Goal: Task Accomplishment & Management: Manage account settings

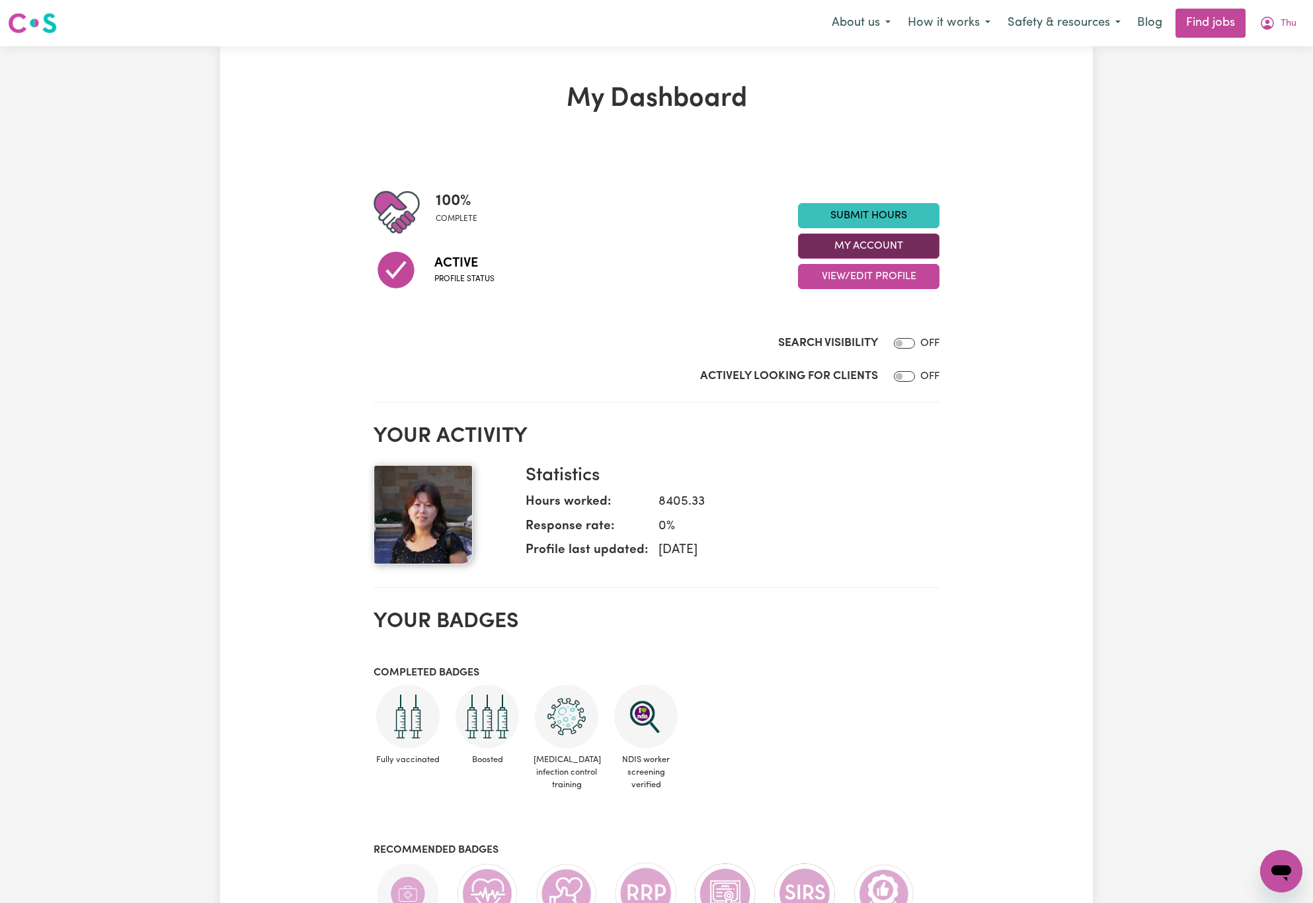
click at [899, 239] on button "My Account" at bounding box center [869, 245] width 142 height 25
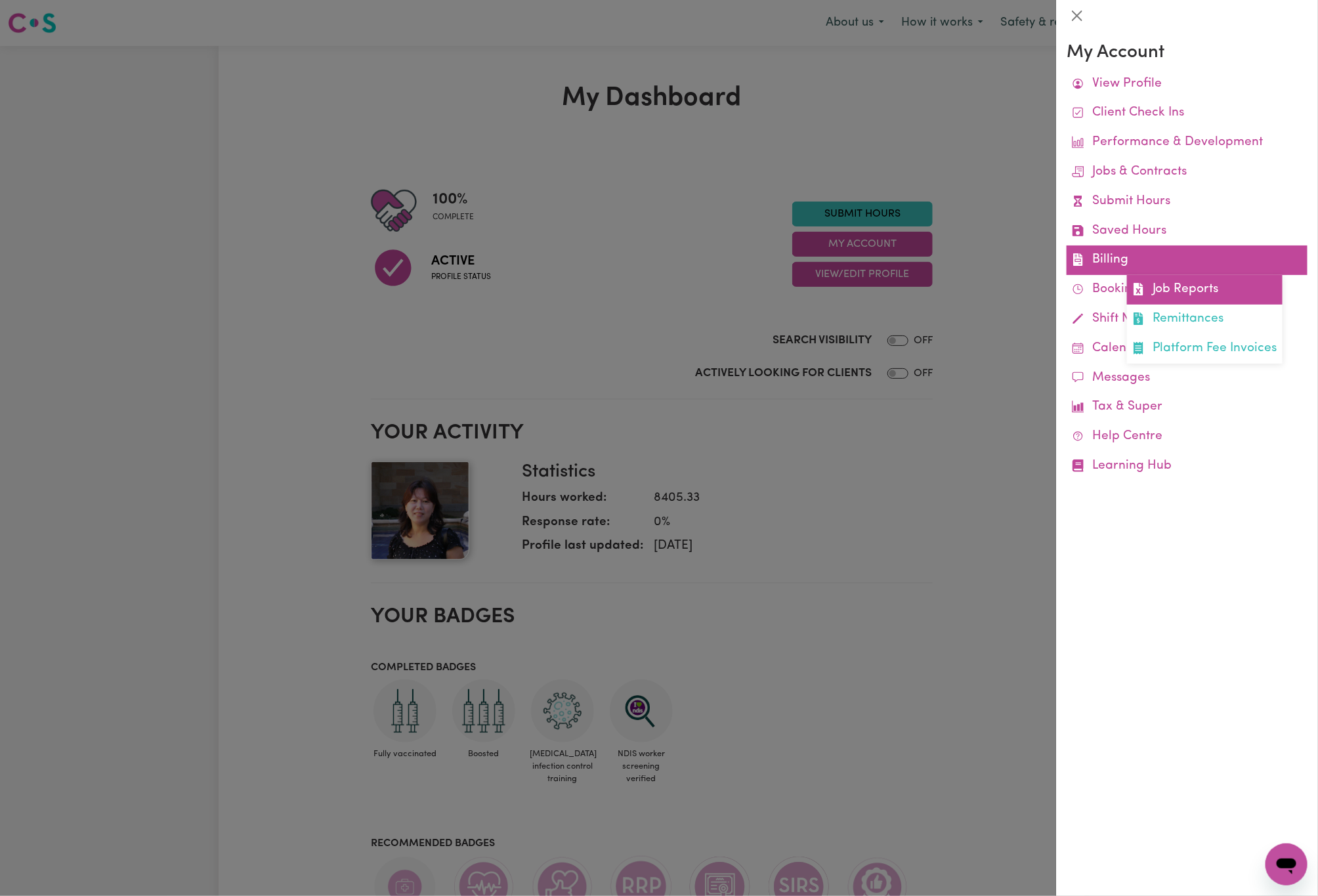
click at [1175, 288] on link "Job Reports" at bounding box center [1204, 290] width 156 height 30
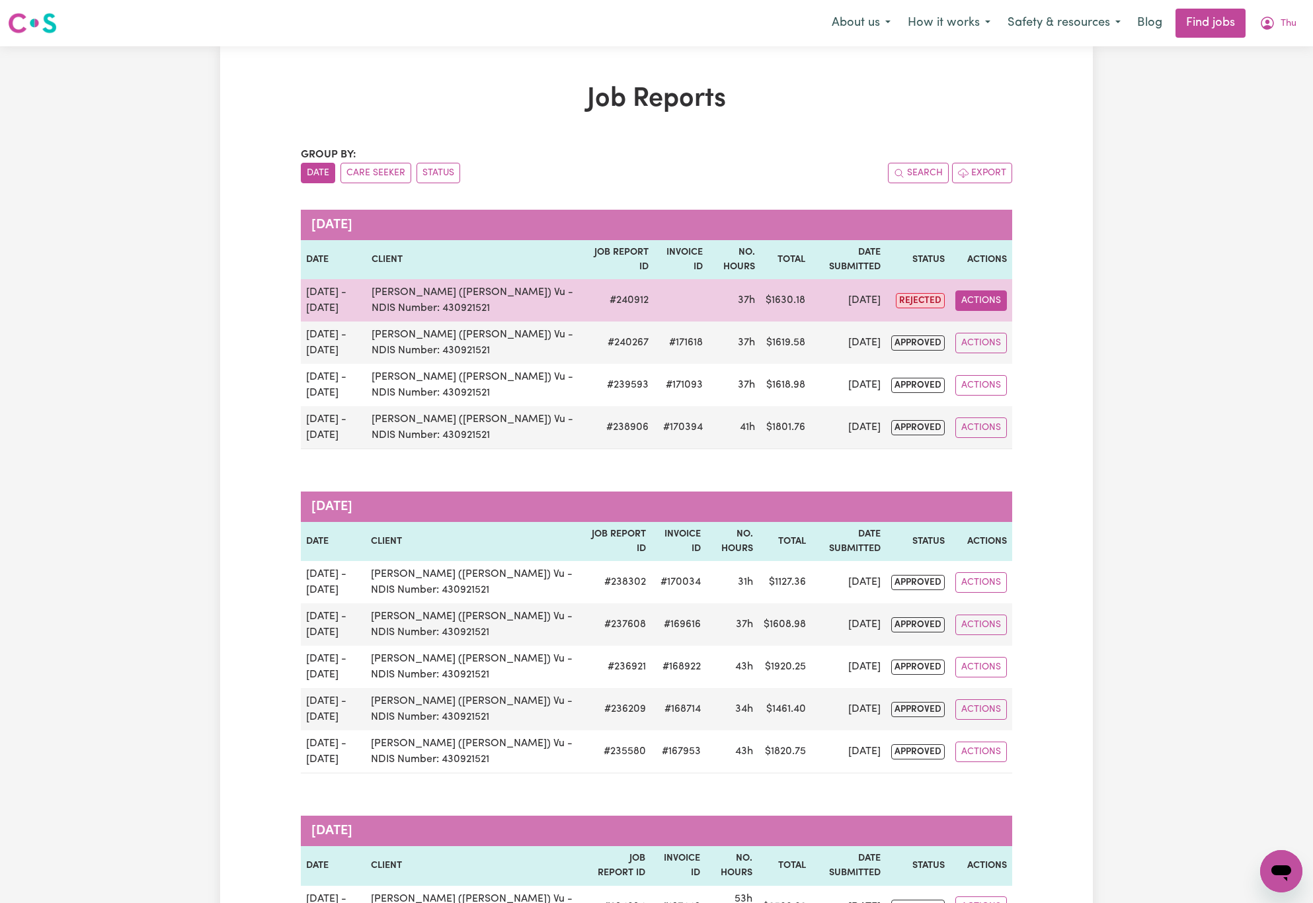
drag, startPoint x: 1000, startPoint y: 288, endPoint x: 992, endPoint y: 308, distance: 21.6
click at [999, 300] on td "Actions" at bounding box center [981, 300] width 62 height 42
click at [992, 308] on button "Actions" at bounding box center [982, 300] width 52 height 20
click at [998, 324] on link "View Job Report" at bounding box center [1012, 332] width 113 height 26
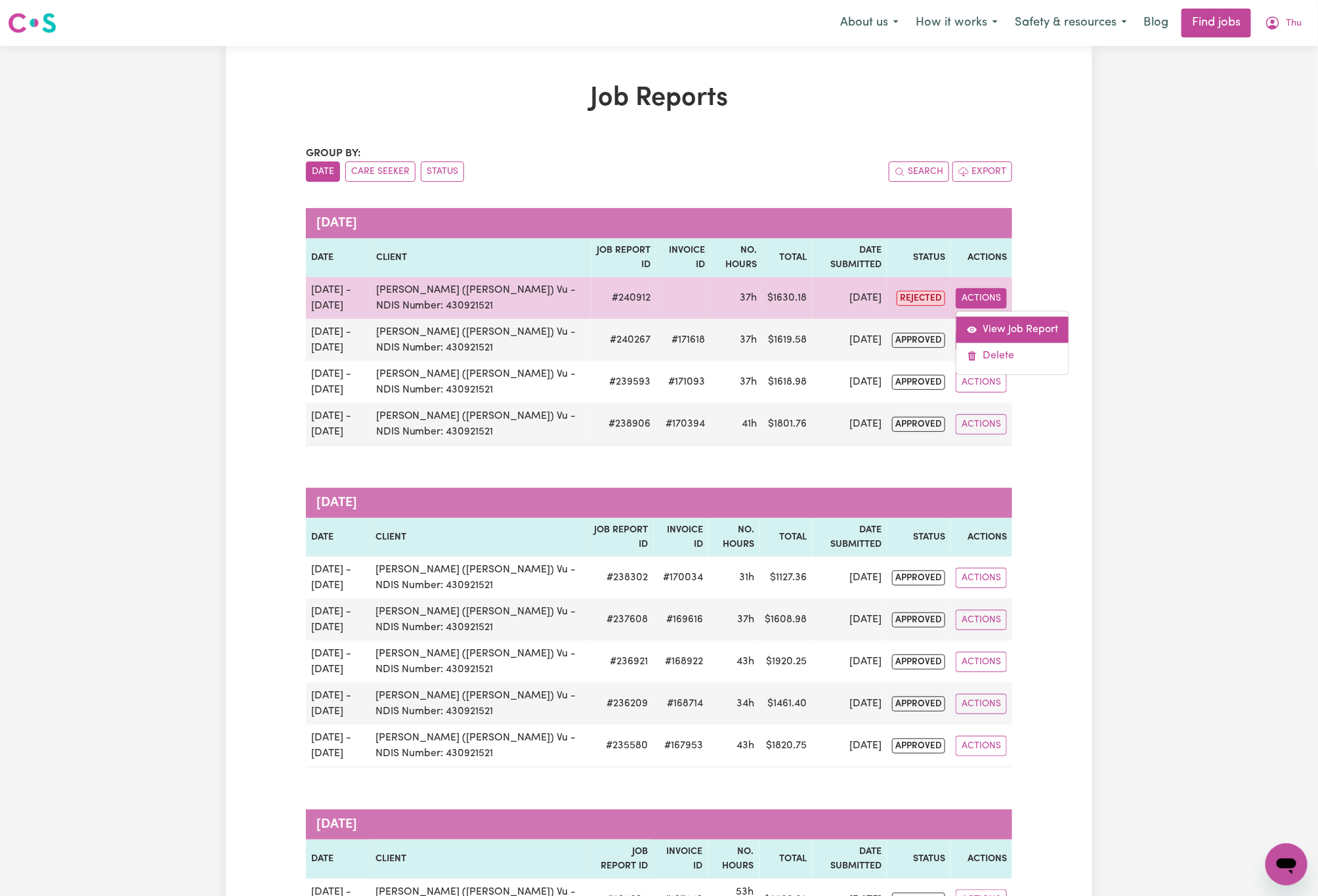
select select "pm"
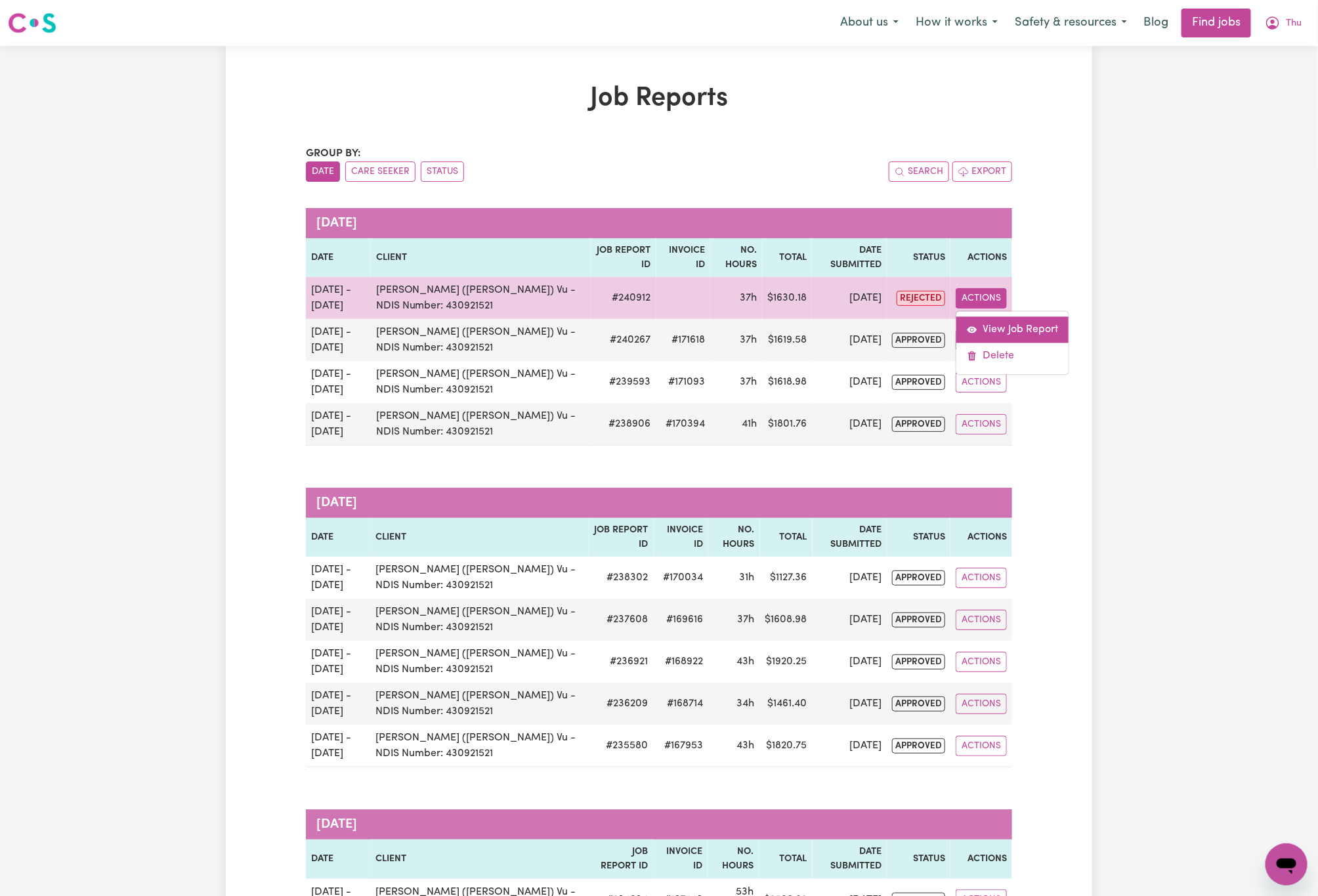
select select "pm"
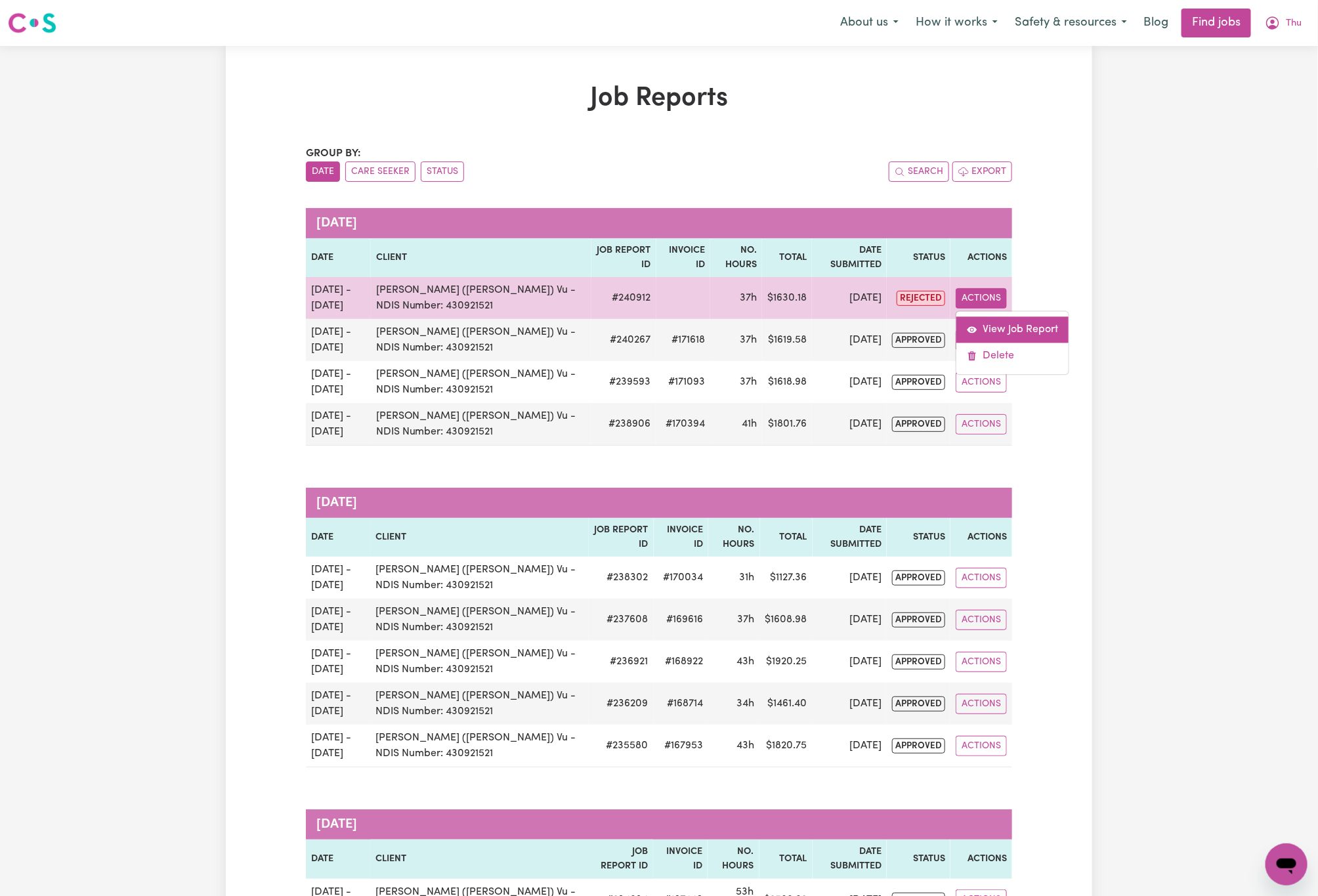
select select "pm"
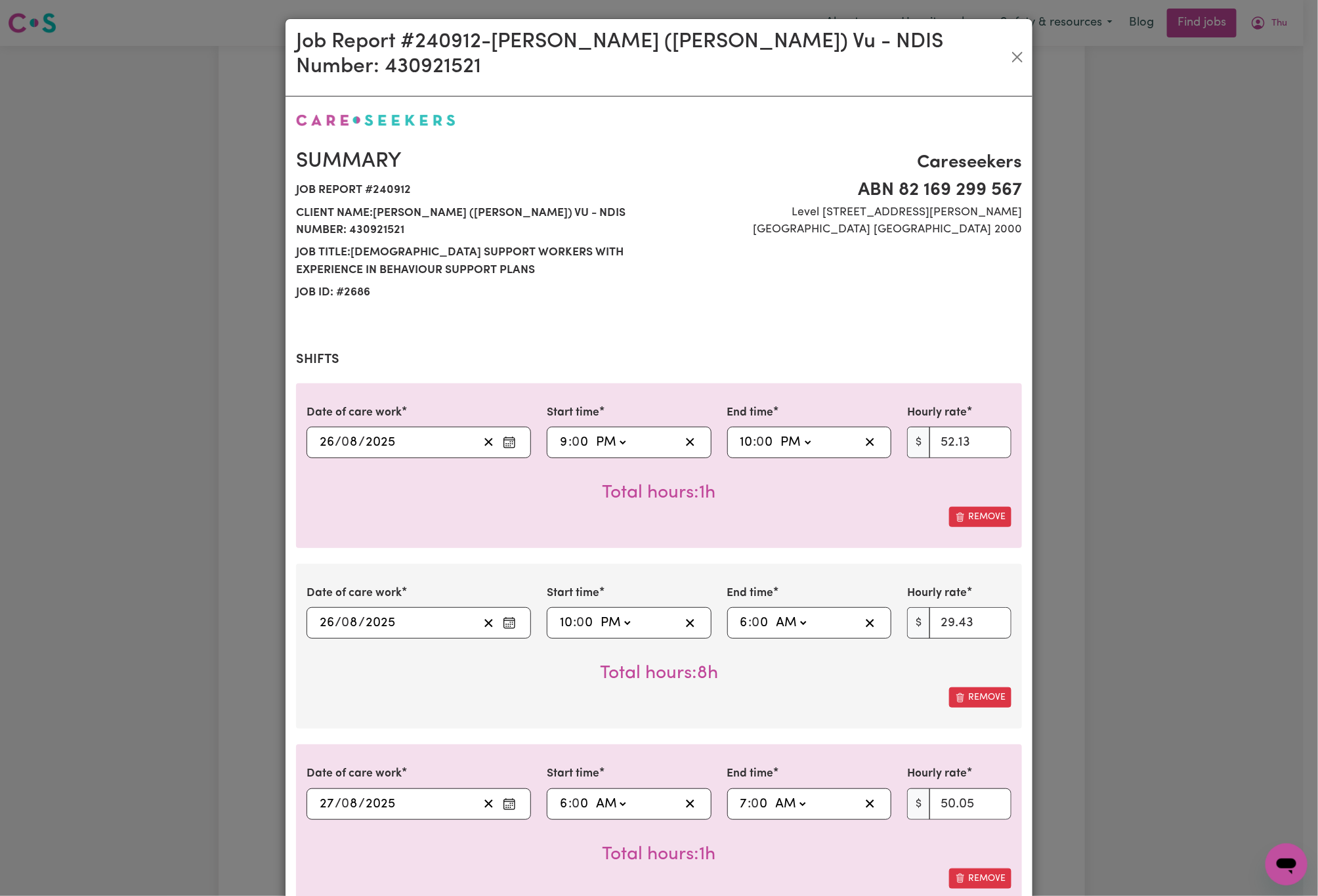
select select "52.13-EveningCare"
select select "29.43-Overnight"
select select "50.05-Weekday"
select select "52.13-EveningCare"
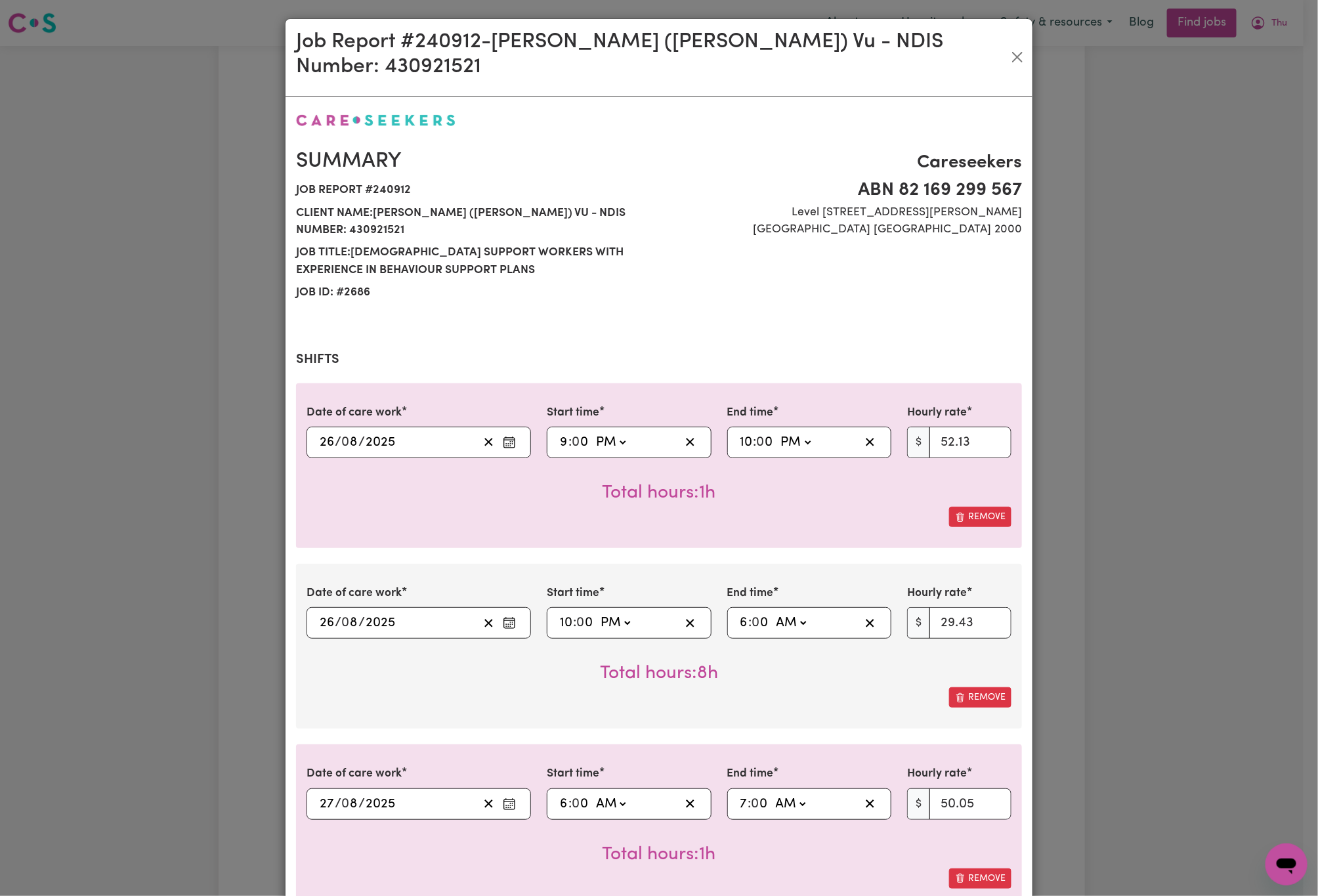
select select "29.43-Overnight"
select select "50.05-Weekday"
select select "90.04-[DATE]"
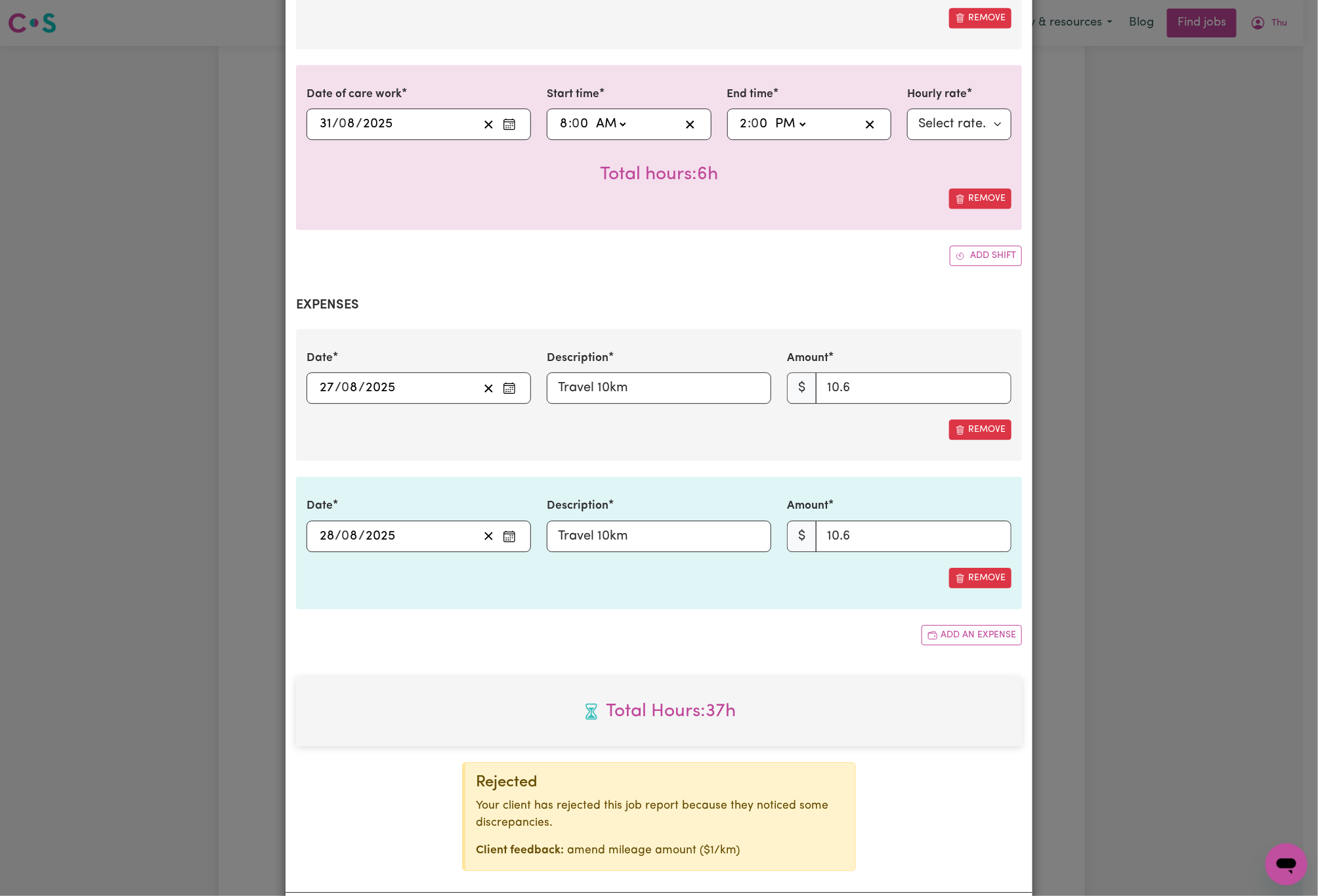
scroll to position [1771, 0]
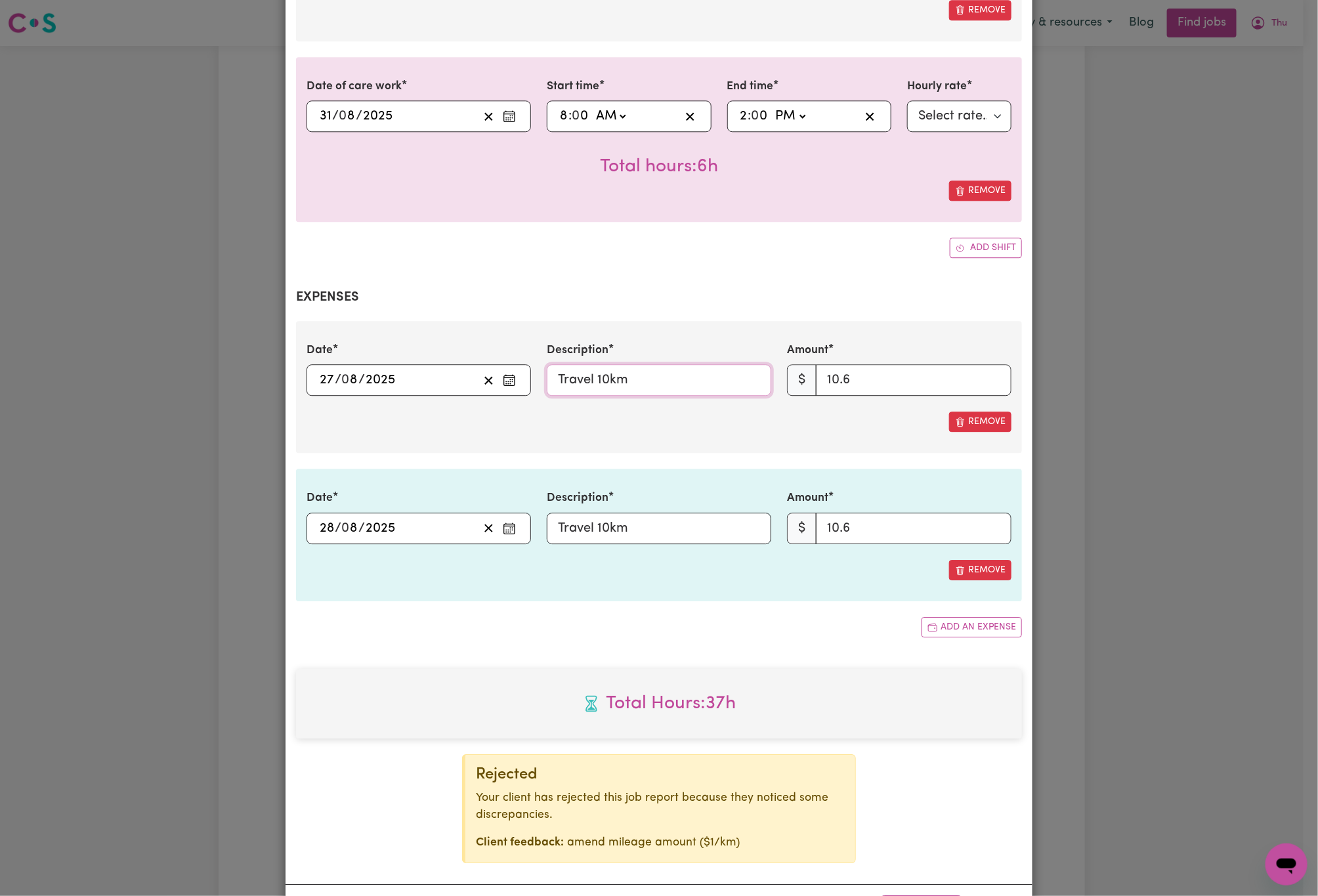
click at [697, 364] on input "Travel 10km" at bounding box center [659, 380] width 224 height 32
paste input "[Mileage @ $1/ km / 04_590_0125_6_1]"
type input "Travel 10km [Mileage @ $1/ km / 04_590_0125_6_1]"
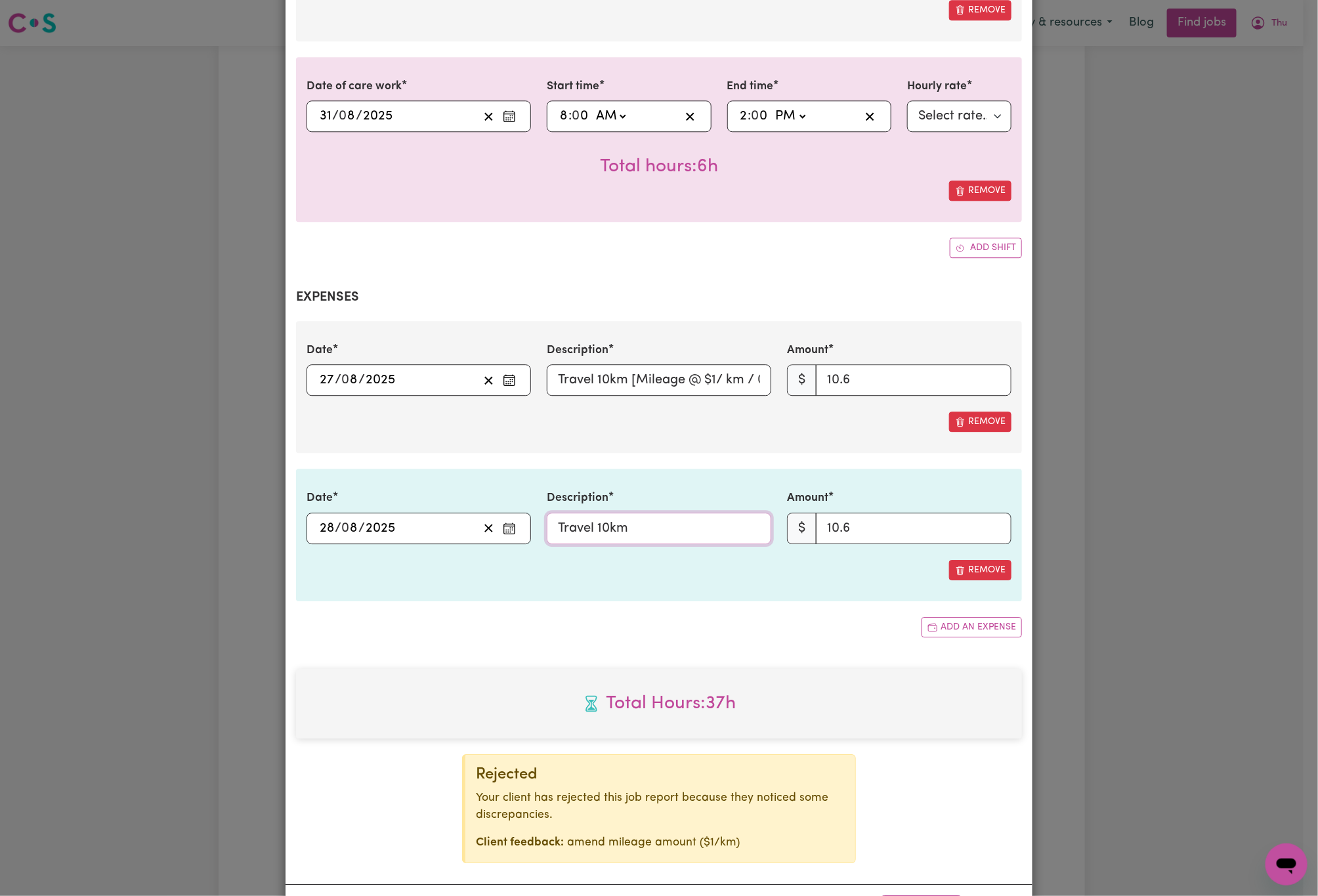
click at [648, 512] on input "Travel 10km" at bounding box center [659, 528] width 224 height 32
paste input "[Mileage @ $1/ km / 04_590_0125_6_1]"
type input "Travel 10km [Mileage @ $1/ km / 04_590_0125_6_1]"
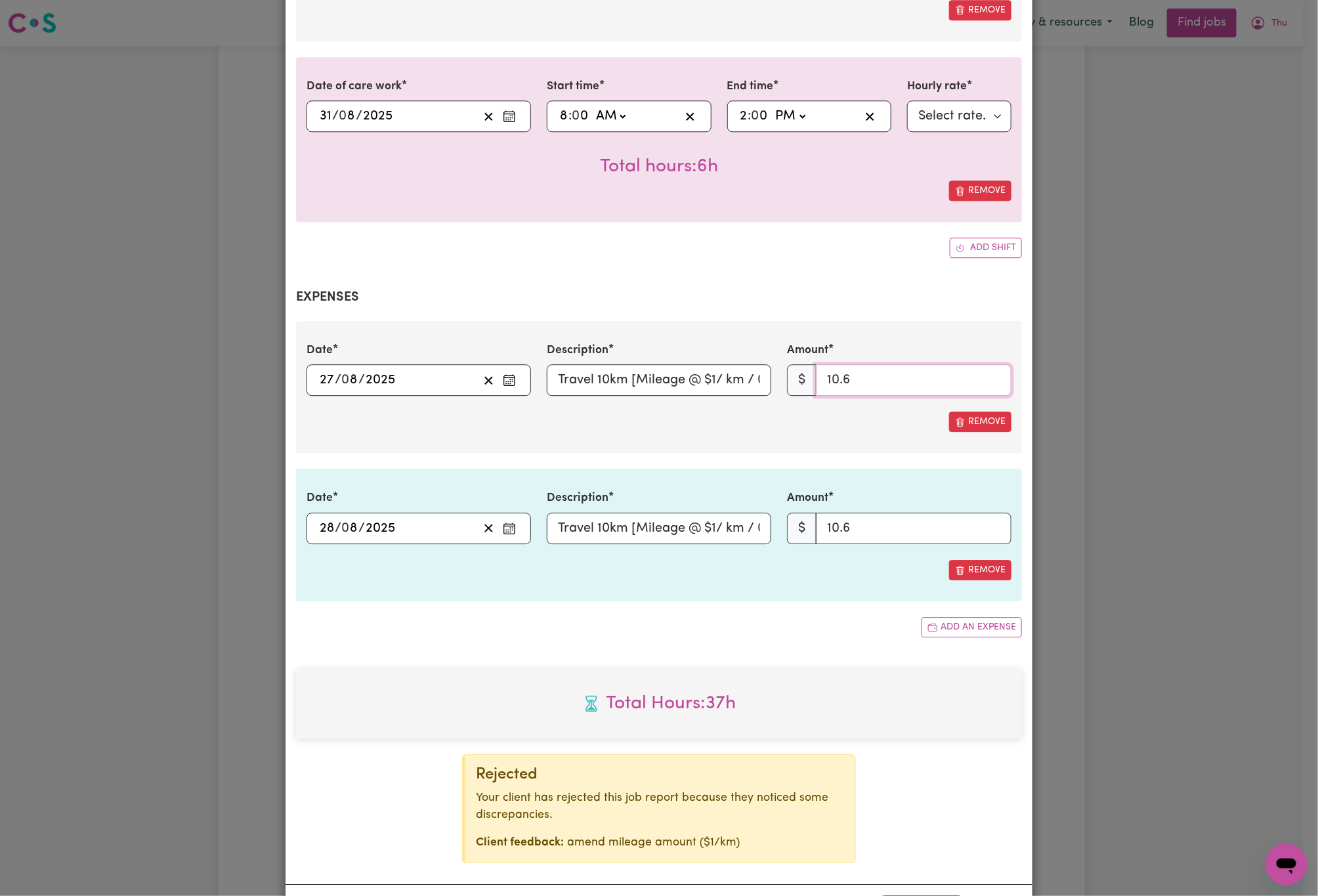
drag, startPoint x: 835, startPoint y: 355, endPoint x: 682, endPoint y: 352, distance: 153.0
click at [678, 356] on div "Date [DATE] 27 / 0 8 / 2025 Description Travel 10km [Mileage @ $1/ km / 04_590_…" at bounding box center [659, 369] width 721 height 54
type input "10"
click at [953, 512] on input "10.6" at bounding box center [913, 528] width 196 height 32
paste input "number"
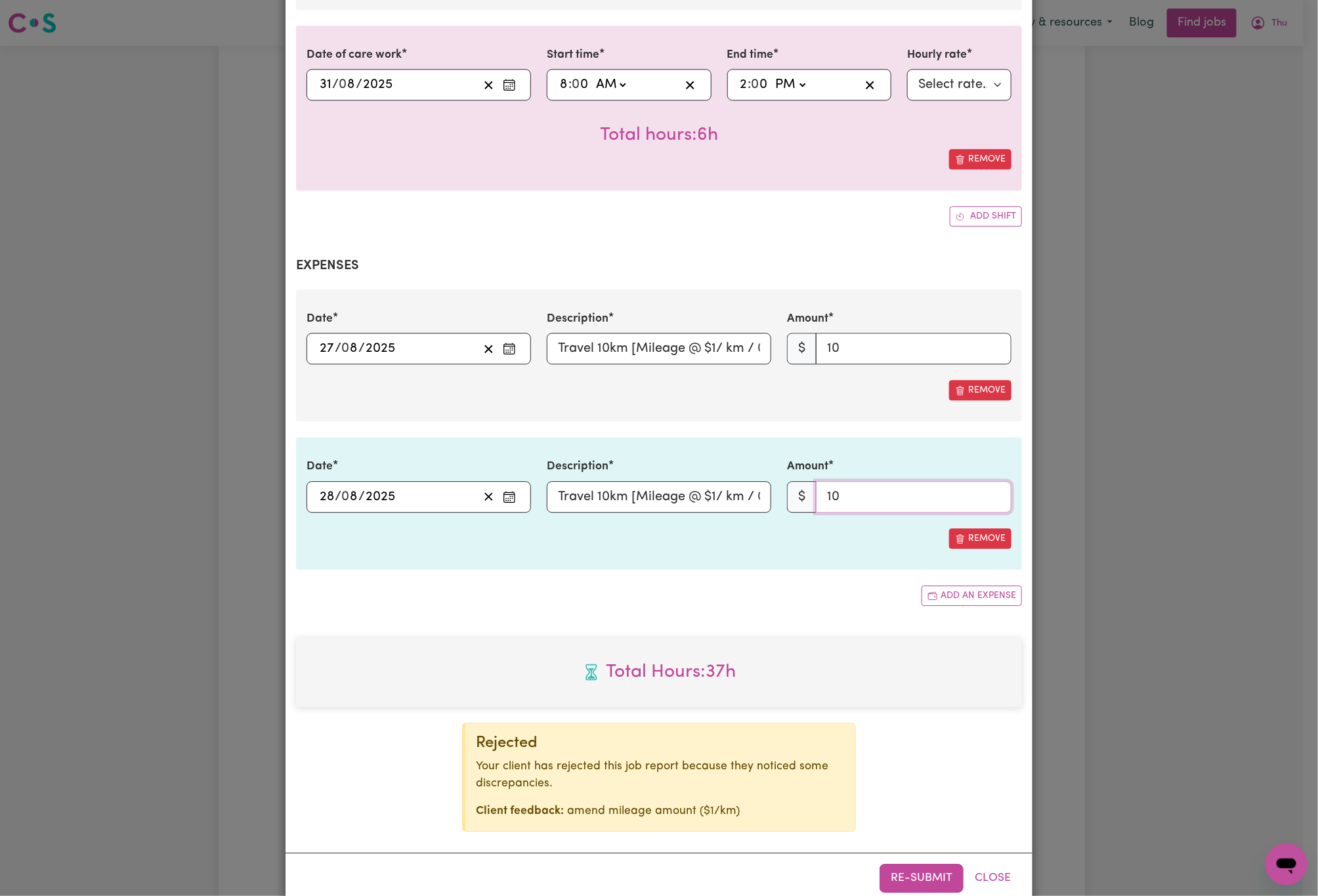
scroll to position [1805, 0]
type input "10"
click at [929, 861] on button "Re-submit" at bounding box center [921, 875] width 84 height 29
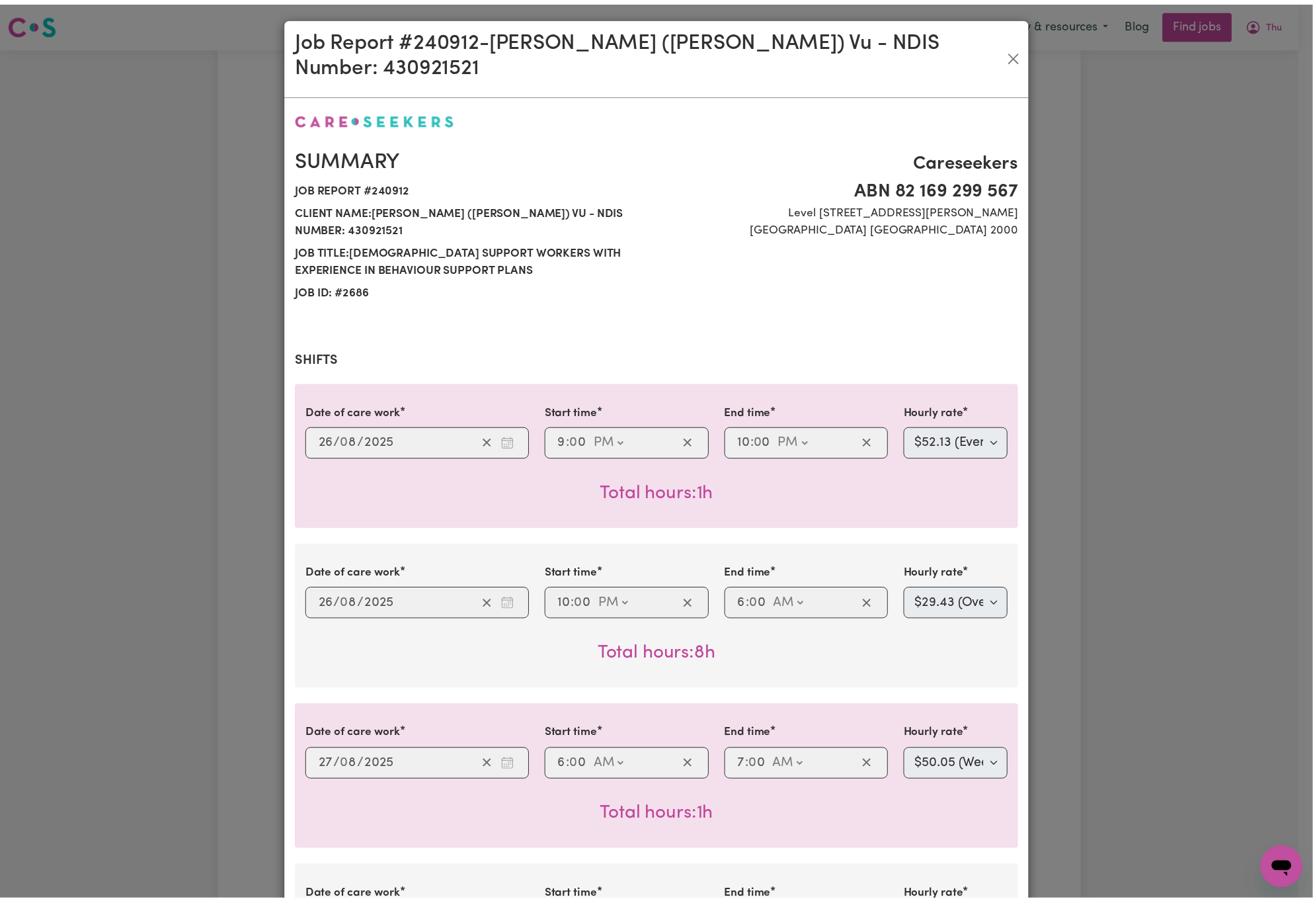
scroll to position [0, 0]
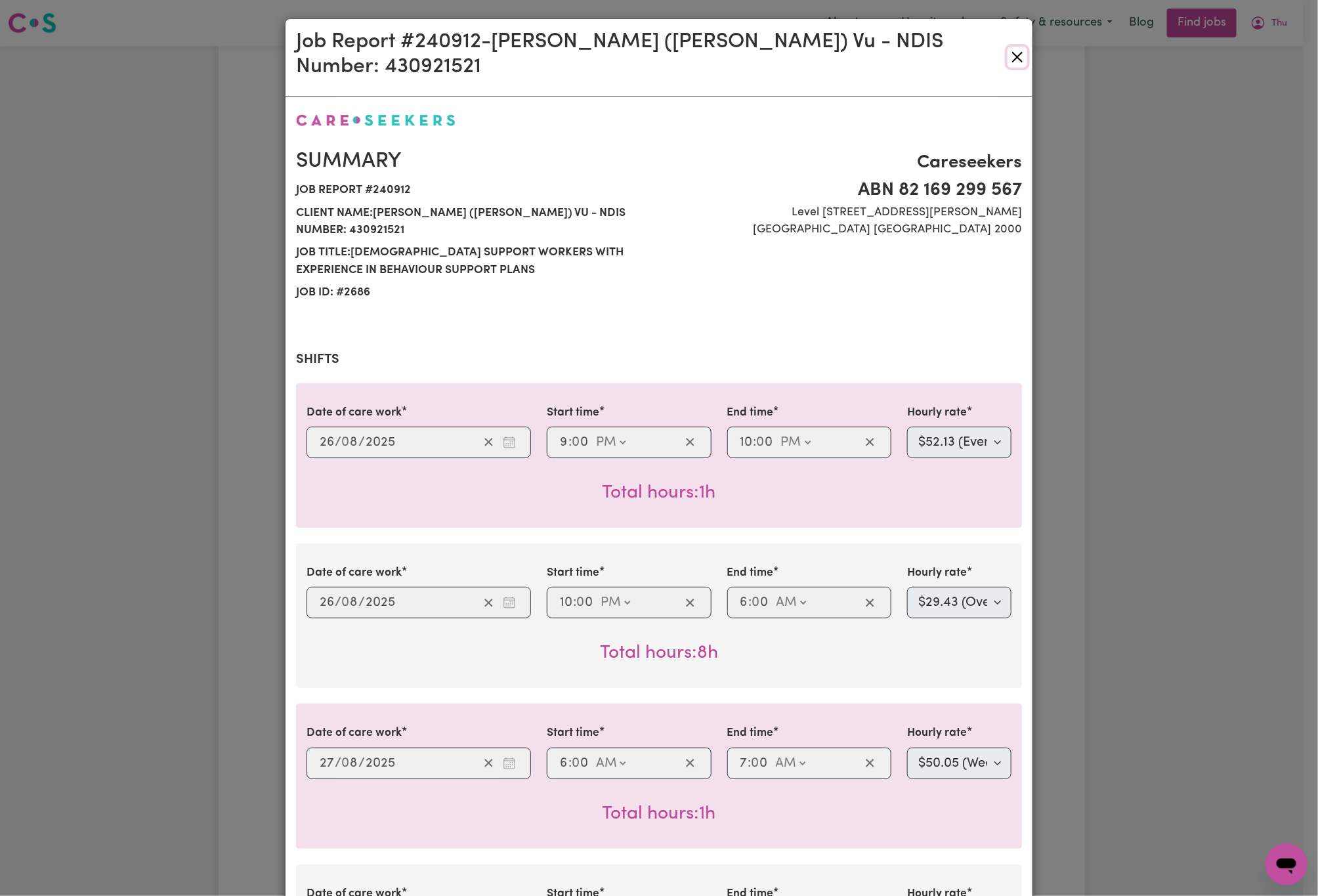
click at [1007, 47] on button "Close" at bounding box center [1017, 57] width 20 height 21
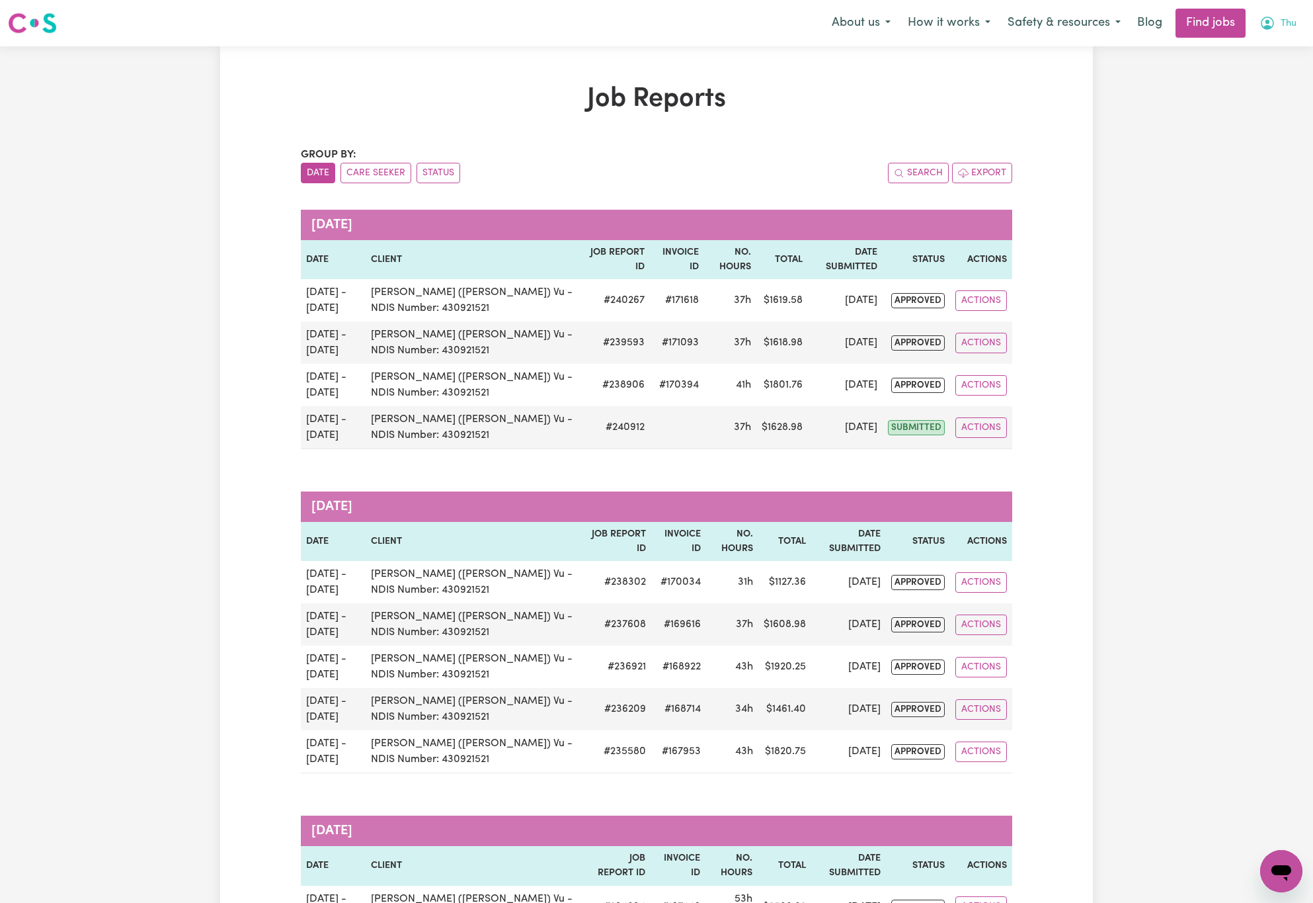
click at [1291, 22] on span "Thu" at bounding box center [1289, 24] width 16 height 15
click at [1294, 94] on link "Logout" at bounding box center [1252, 101] width 104 height 25
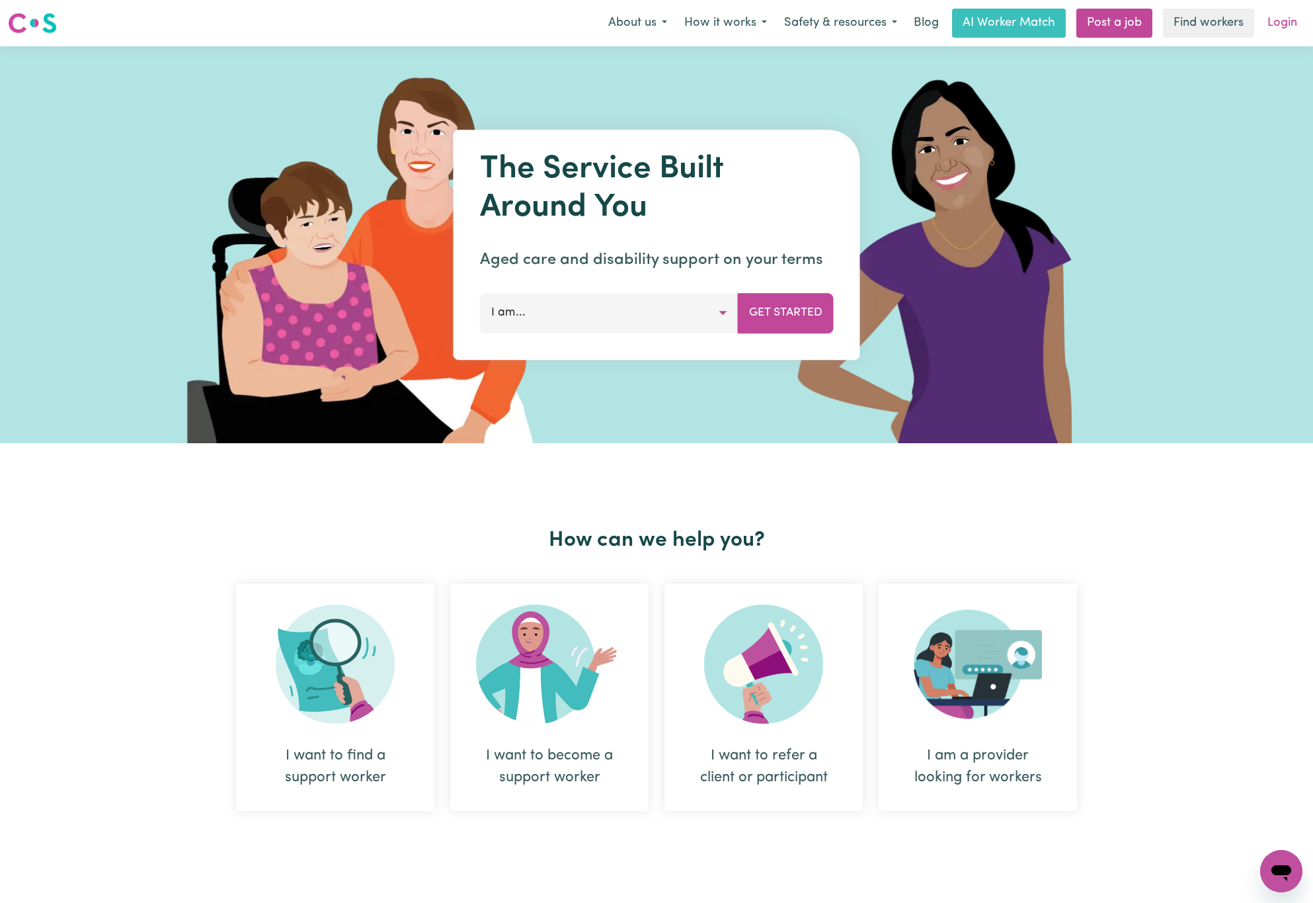
click at [1292, 20] on link "Login" at bounding box center [1283, 23] width 46 height 29
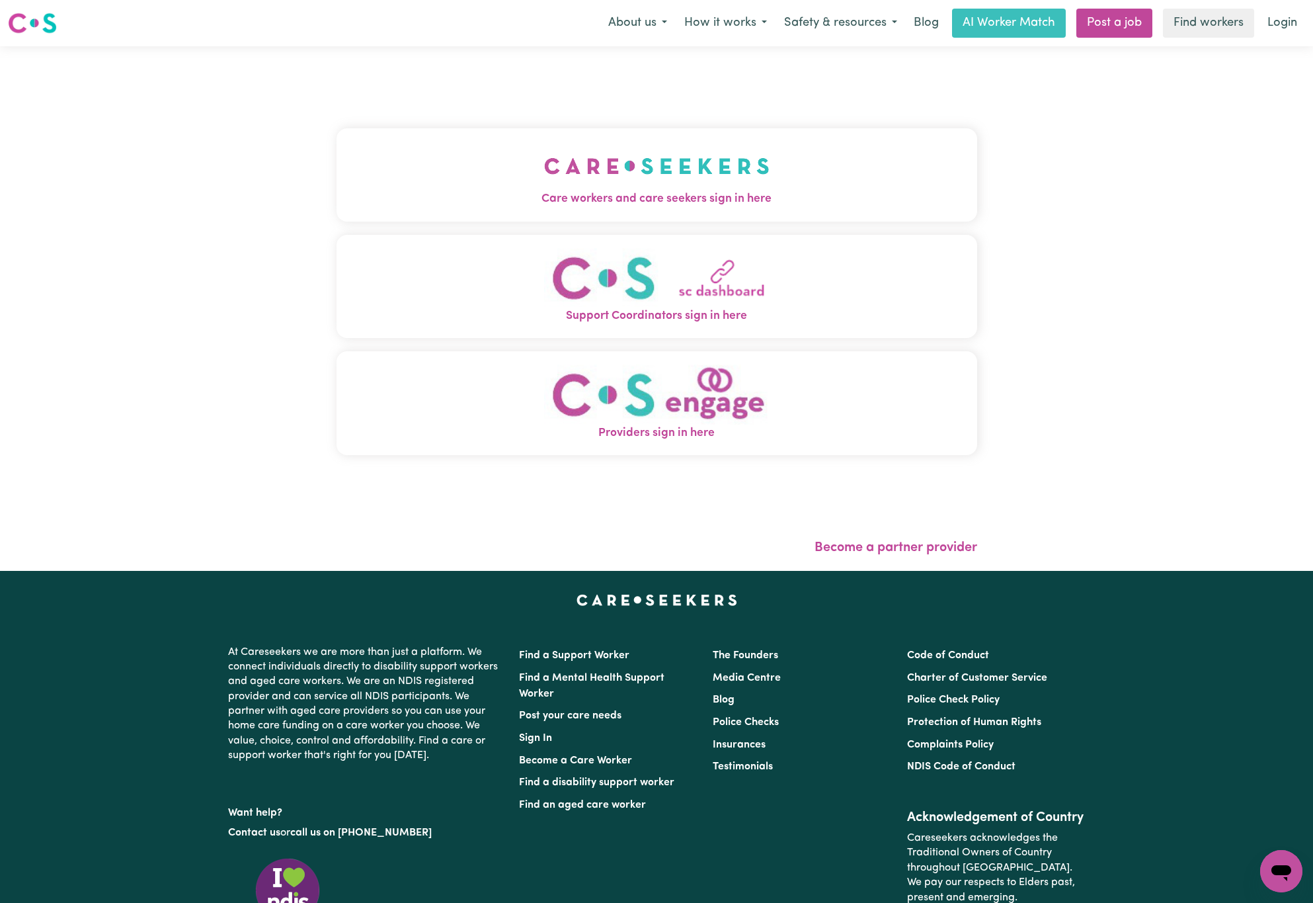
drag, startPoint x: 649, startPoint y: 181, endPoint x: 643, endPoint y: 187, distance: 8.4
click at [649, 181] on img "Care workers and care seekers sign in here" at bounding box center [656, 166] width 225 height 49
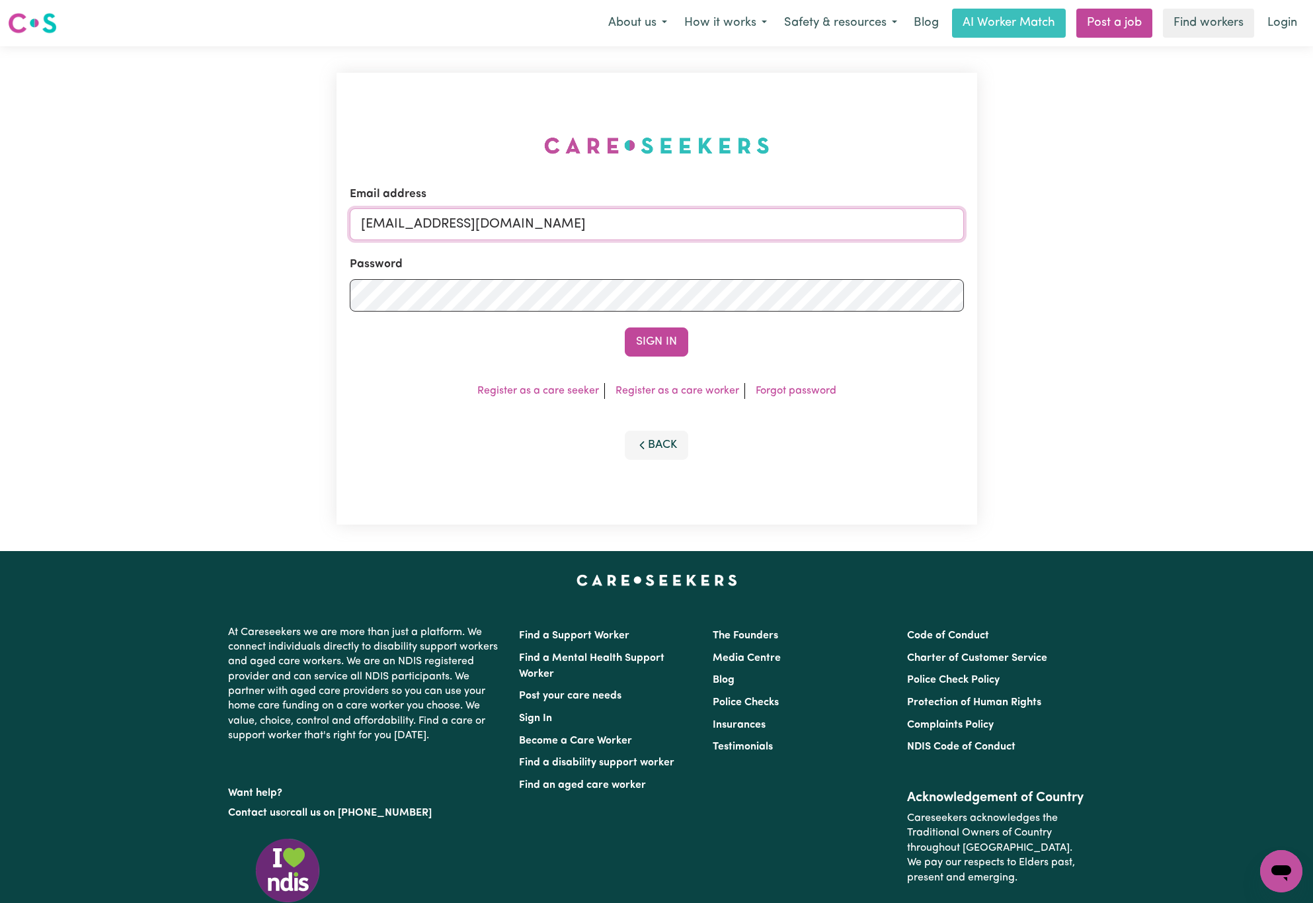
drag, startPoint x: 431, startPoint y: 221, endPoint x: 1363, endPoint y: 190, distance: 932.2
click at [1313, 190] on html "Menu About us How it works Safety & resources Blog AI Worker Match Post a job F…" at bounding box center [656, 538] width 1313 height 1077
paste input "[EMAIL_ADDRESS][DOMAIN_NAME]"
type input "superuser~[EMAIL_ADDRESS][DOMAIN_NAME]"
click at [625, 327] on button "Sign In" at bounding box center [656, 341] width 63 height 29
